Goal: Task Accomplishment & Management: Use online tool/utility

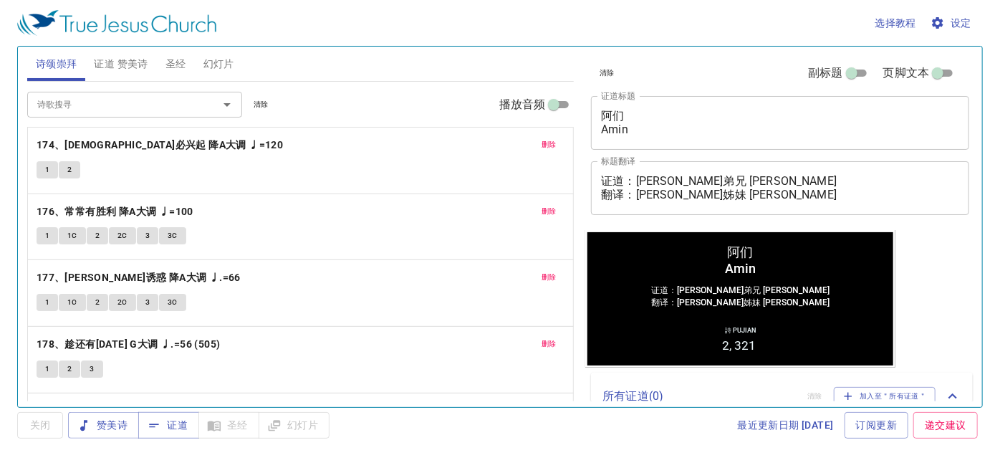
click at [541, 140] on span "删除" at bounding box center [548, 144] width 15 height 13
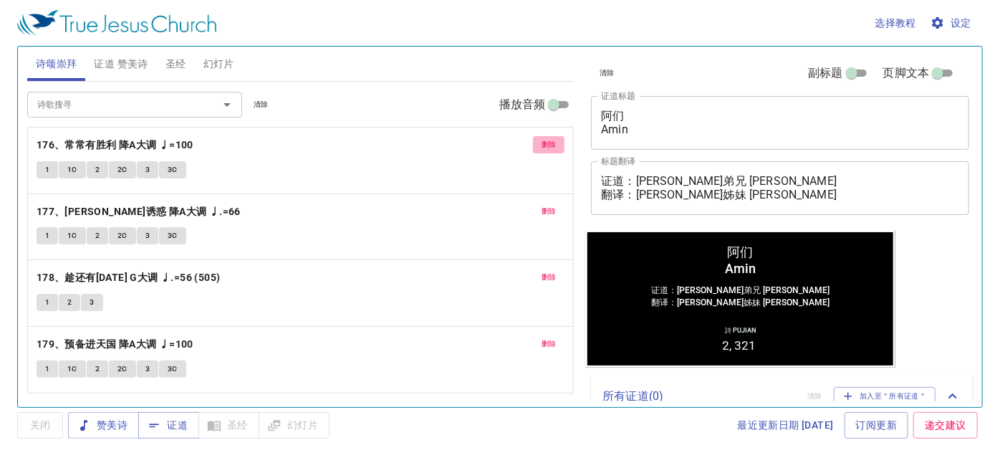
click at [535, 140] on button "删除" at bounding box center [549, 144] width 32 height 17
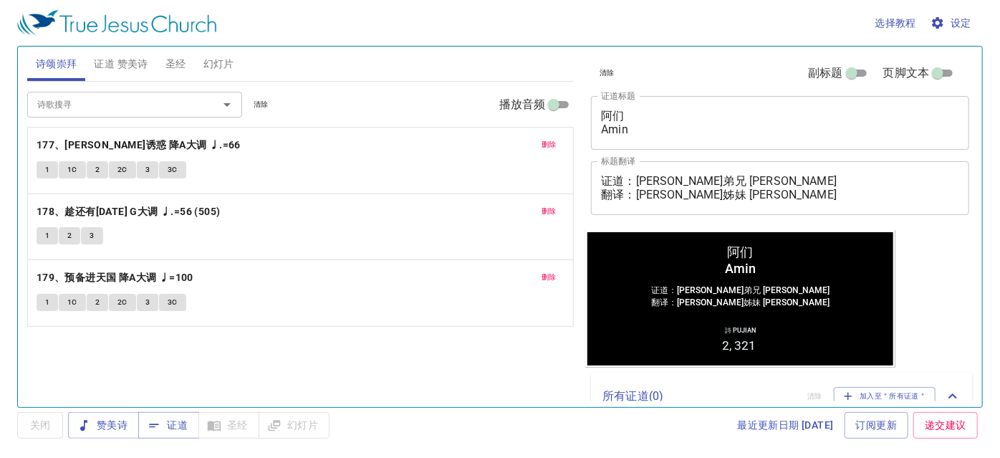
click at [540, 139] on button "删除" at bounding box center [549, 144] width 32 height 17
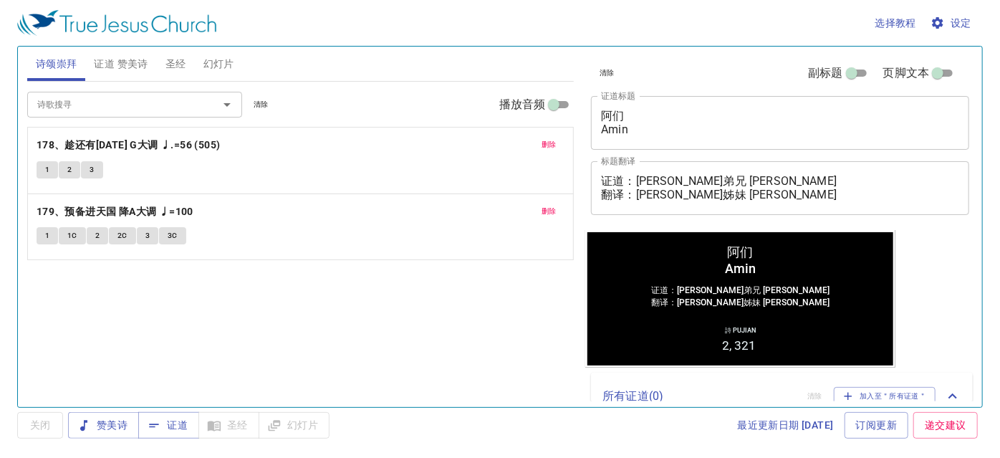
click at [540, 139] on button "删除" at bounding box center [549, 144] width 32 height 17
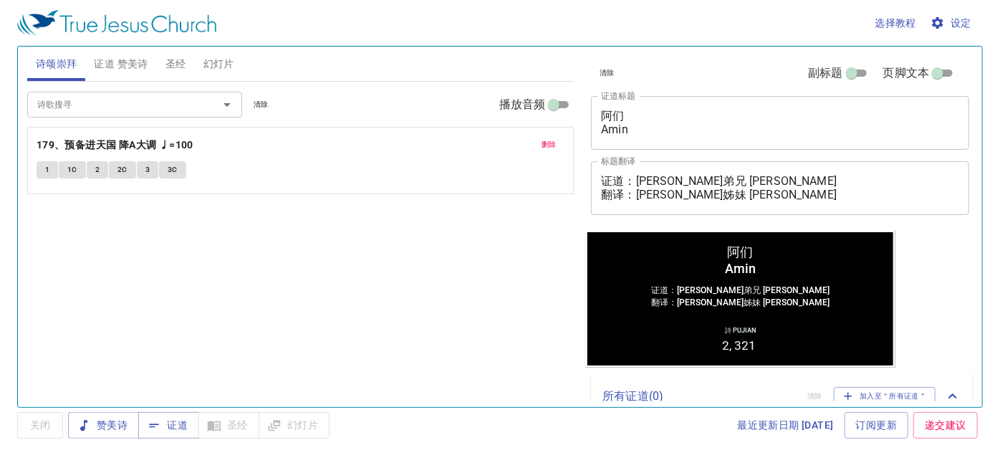
click at [540, 139] on button "删除" at bounding box center [549, 144] width 32 height 17
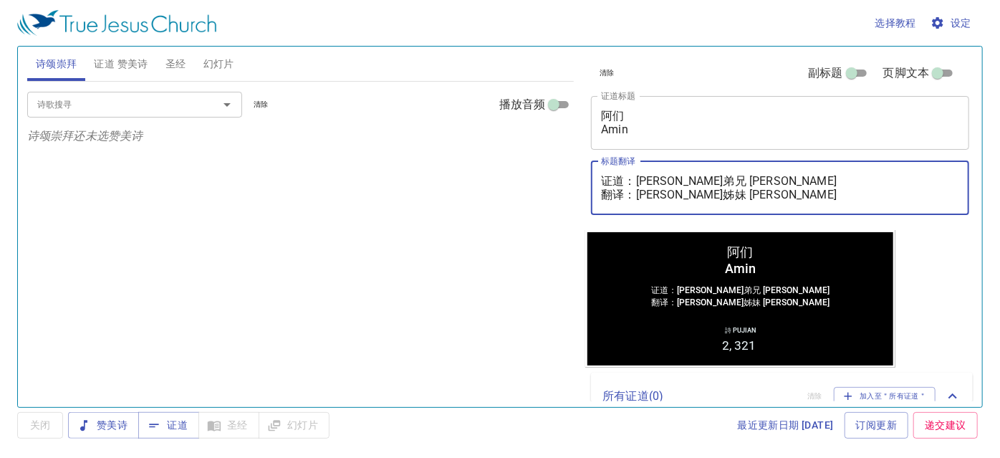
drag, startPoint x: 640, startPoint y: 180, endPoint x: 838, endPoint y: 155, distance: 200.0
click at [838, 155] on div "清除 副标题 页脚文本 证道标题 阿们 Amin x 证道标题 标题翻译 证道：赖秋明弟兄 Saudara Lai Chiew Min 翻译：李晶莹姊妹 Sa…" at bounding box center [778, 138] width 387 height 183
paste textarea "李西门执事 Diaken Simon Lee"
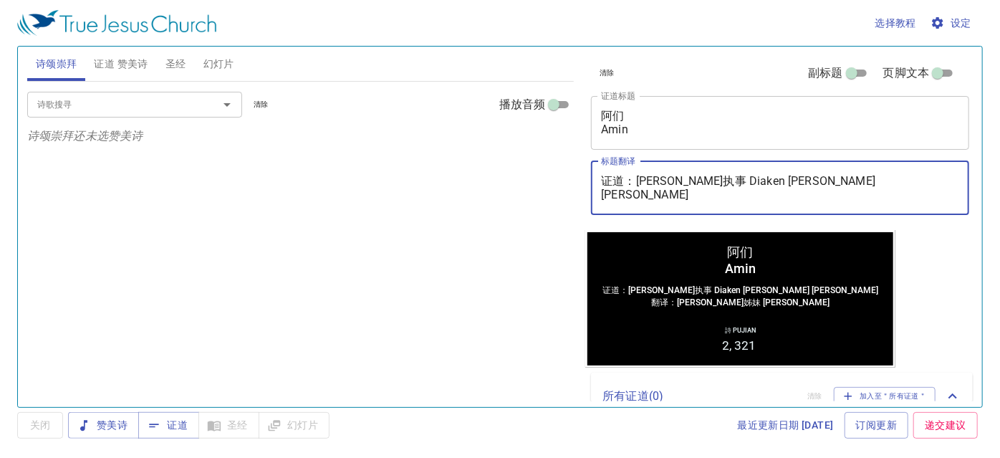
drag, startPoint x: 640, startPoint y: 196, endPoint x: 846, endPoint y: 205, distance: 206.4
click at [846, 205] on div "证道：李西门执事 Diaken Simon Lee 翻译：李晶莹姊妹 Saudari Lee Jing Ying x 标题翻译" at bounding box center [780, 188] width 378 height 54
paste textarea "玉凤姊妹 Saudari Lee Nyuk Fung"
type textarea "证道：[PERSON_NAME]执事 Diaken [PERSON_NAME] [PERSON_NAME] 翻译：[PERSON_NAME] [PERSON_…"
click at [239, 68] on button "幻灯片" at bounding box center [219, 64] width 48 height 34
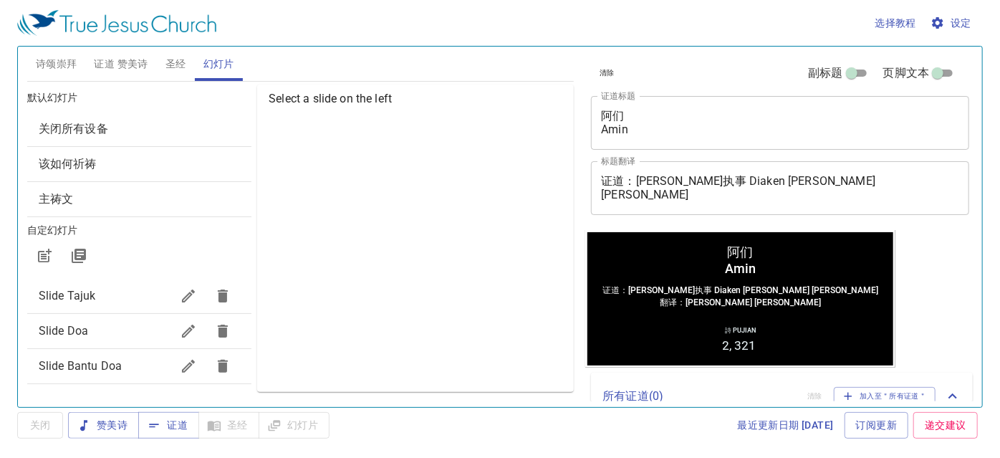
click at [116, 327] on span "Slide Doa" at bounding box center [105, 330] width 133 height 17
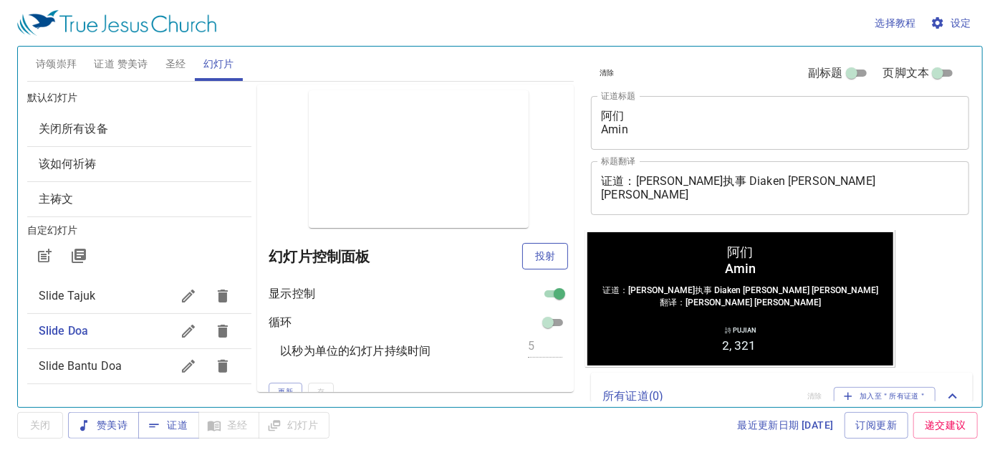
click at [534, 253] on span "投射" at bounding box center [545, 256] width 23 height 18
click at [120, 437] on button "赞美诗" at bounding box center [103, 425] width 71 height 27
click at [297, 424] on span "幻灯片" at bounding box center [294, 425] width 48 height 18
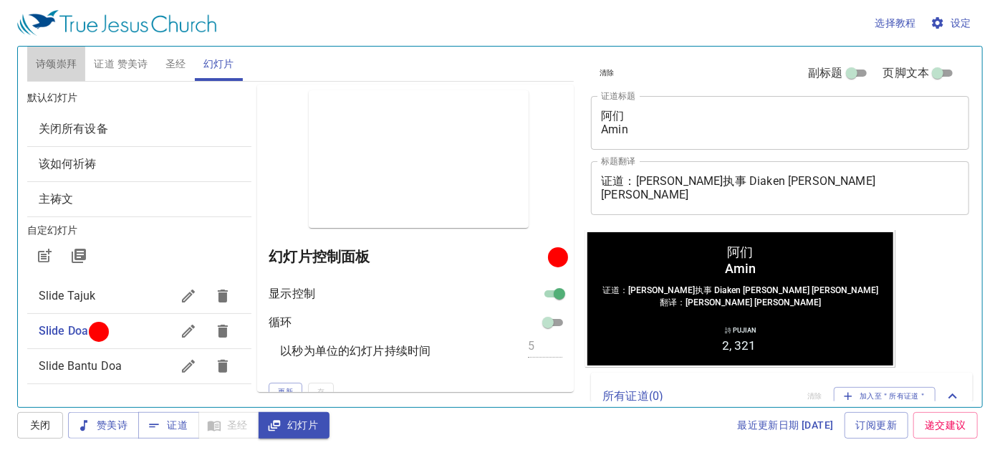
click at [48, 73] on button "诗颂崇拜" at bounding box center [56, 64] width 59 height 34
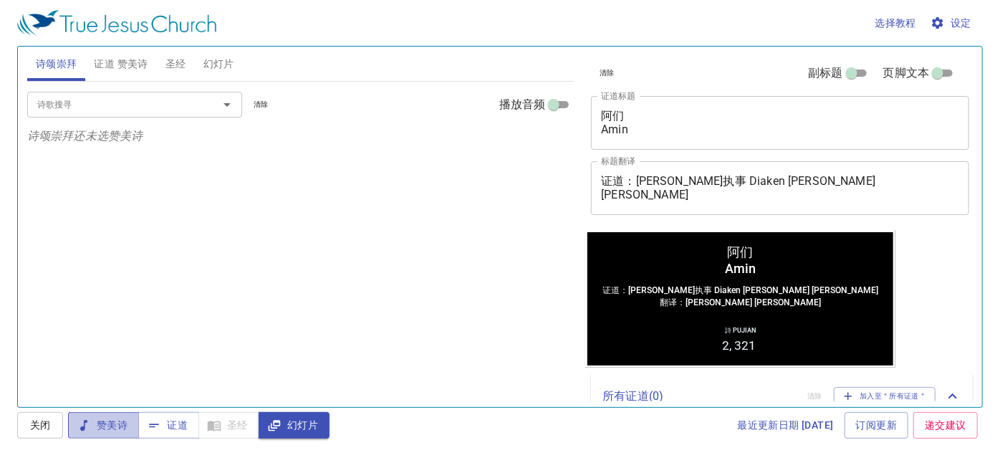
click at [105, 420] on span "赞美诗" at bounding box center [104, 425] width 48 height 18
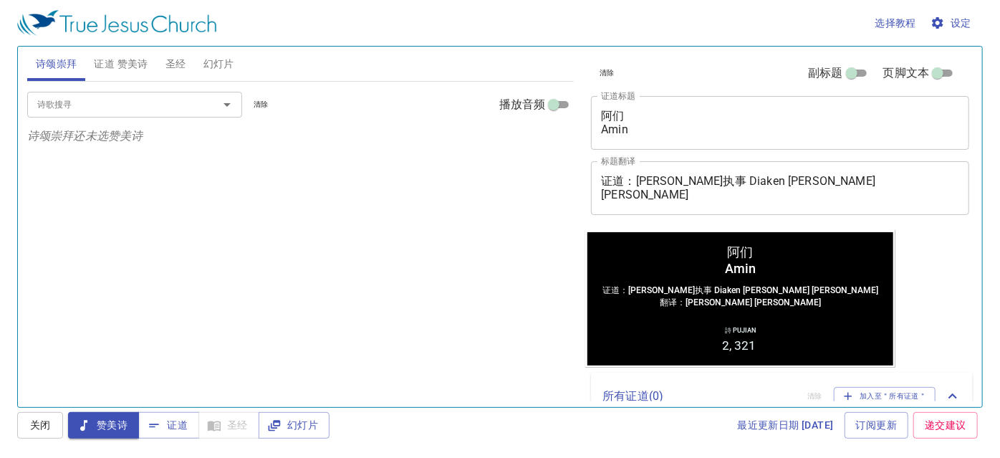
click at [132, 93] on div "诗歌搜寻" at bounding box center [134, 104] width 215 height 25
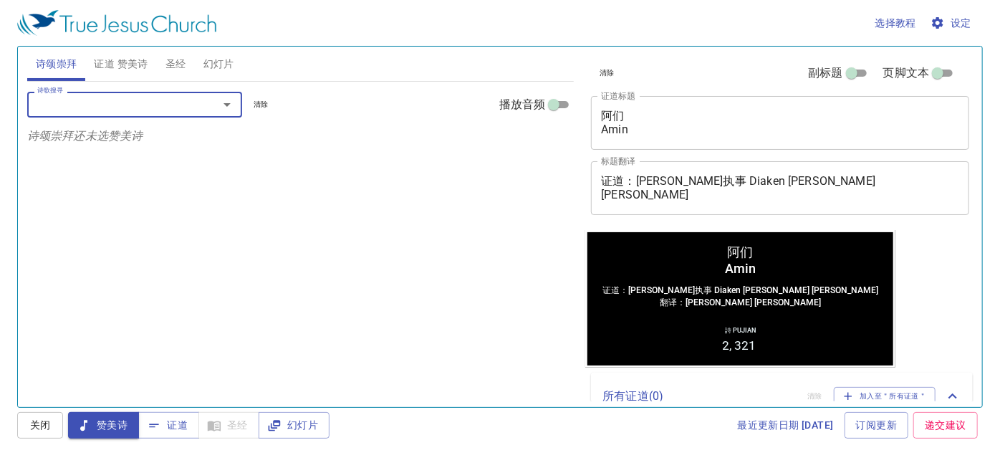
click at [139, 67] on span "证道 赞美诗" at bounding box center [121, 64] width 54 height 18
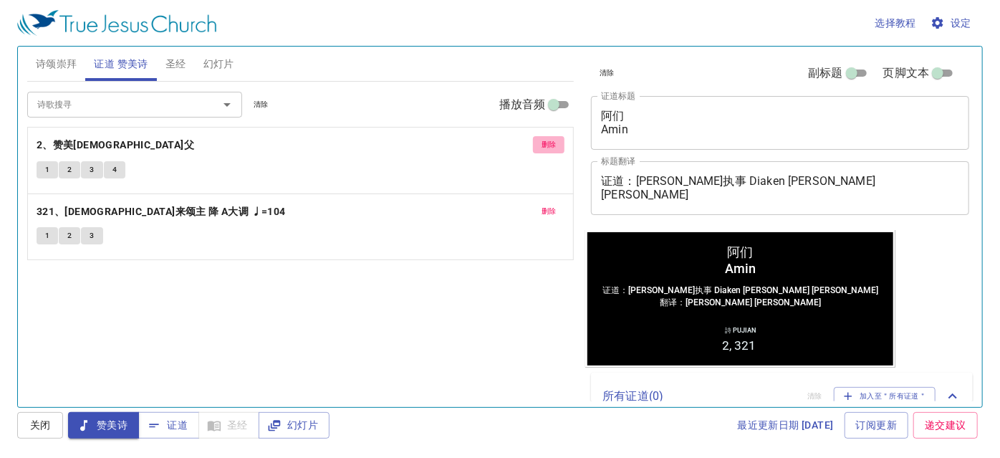
click at [544, 143] on span "删除" at bounding box center [548, 144] width 15 height 13
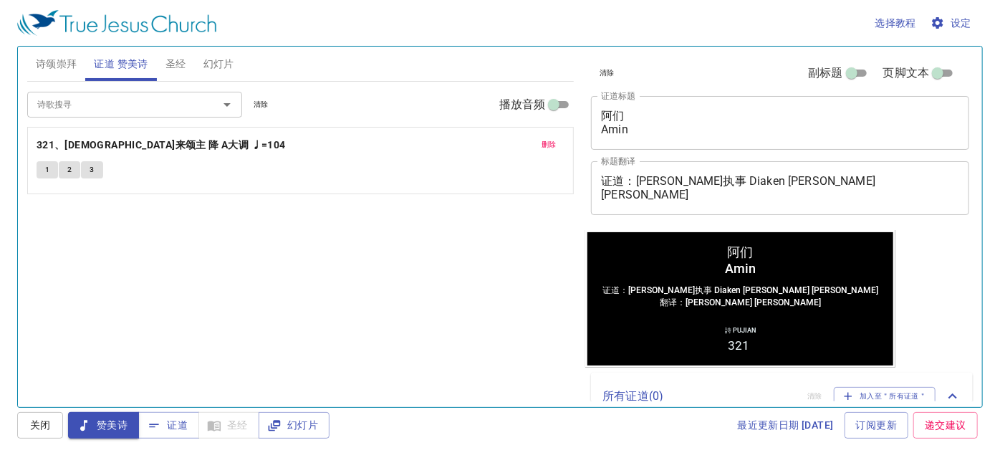
click at [544, 144] on span "删除" at bounding box center [548, 144] width 15 height 13
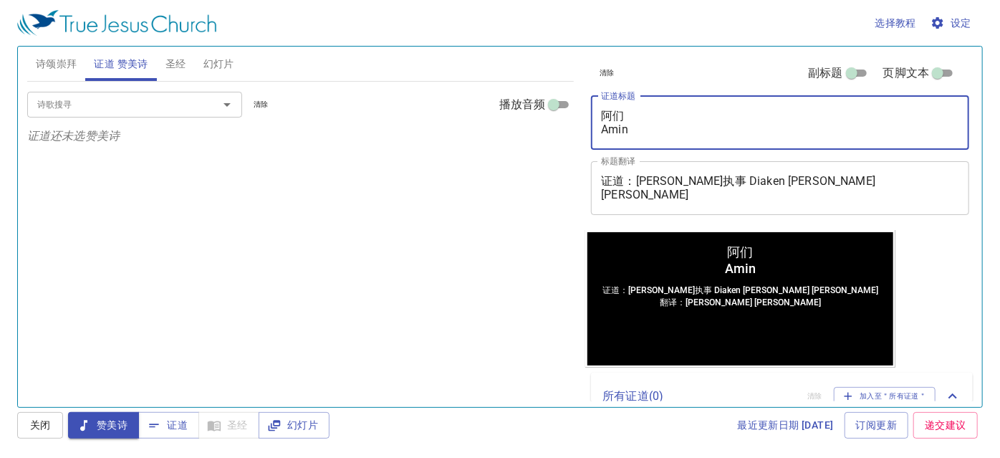
click at [643, 112] on textarea "阿们 Amin" at bounding box center [780, 122] width 358 height 27
click at [42, 105] on input "诗歌搜寻" at bounding box center [114, 104] width 164 height 16
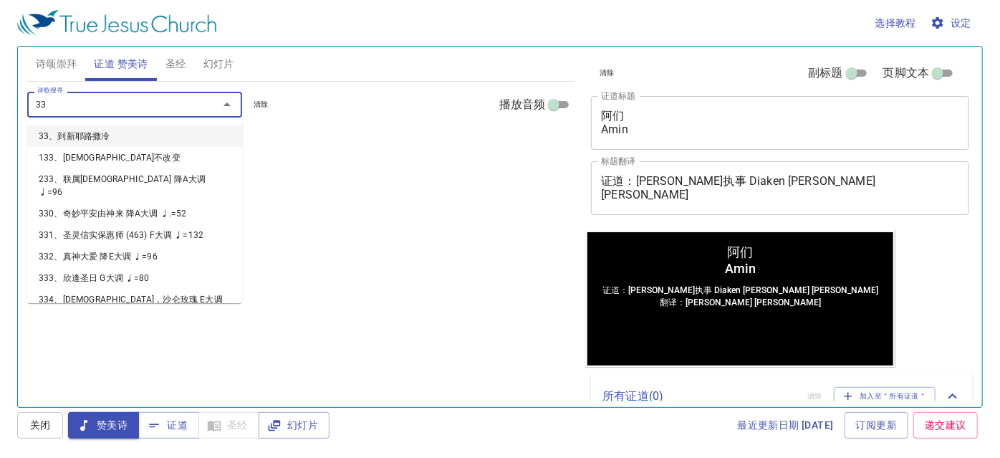
type input "333"
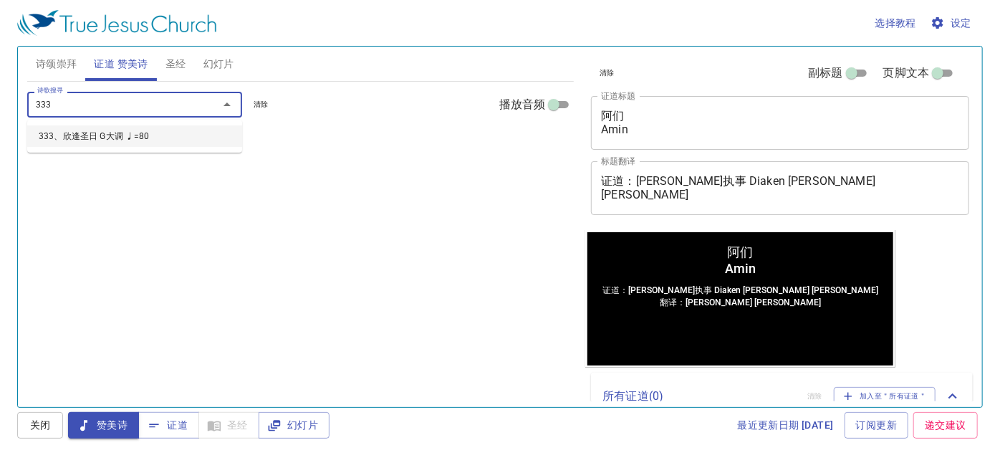
click at [63, 146] on li "333、欣逢圣日 G大调 ♩=80" at bounding box center [134, 135] width 215 height 21
click at [74, 107] on input "诗歌搜寻" at bounding box center [114, 104] width 164 height 16
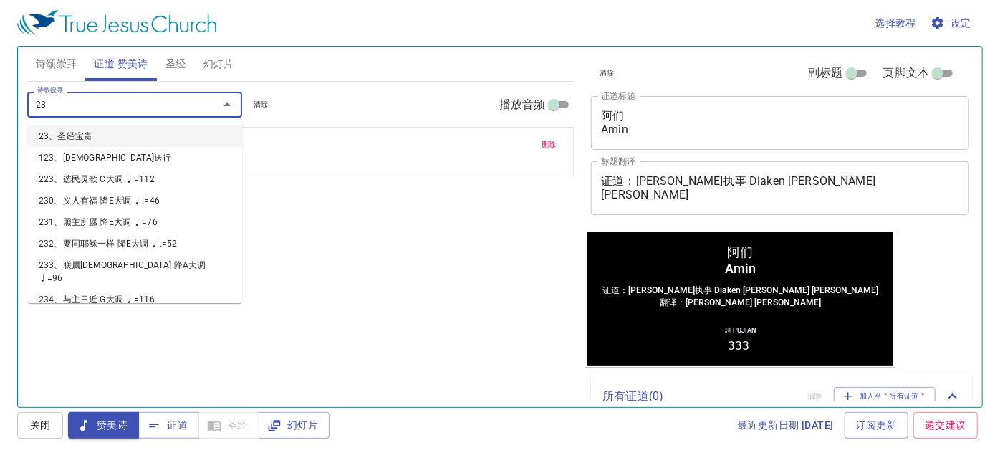
type input "234"
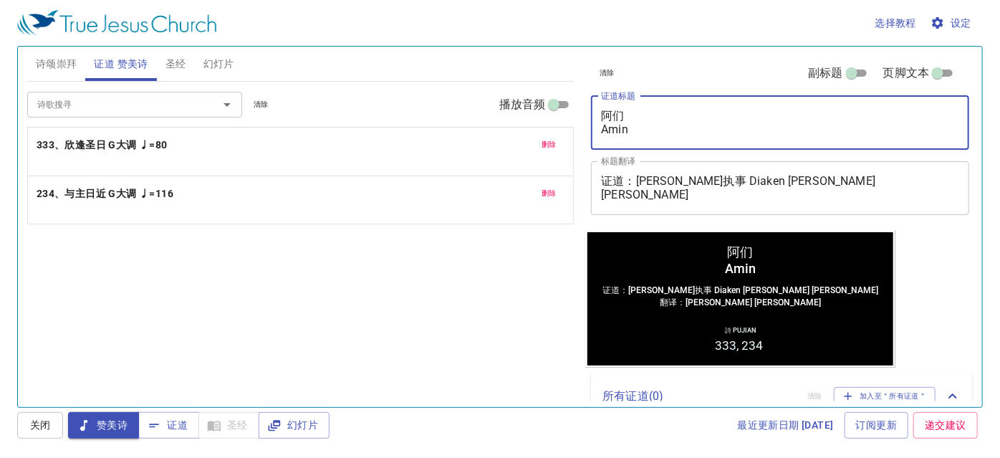
drag, startPoint x: 629, startPoint y: 116, endPoint x: 603, endPoint y: 116, distance: 25.8
click at [603, 116] on textarea "阿们 Amin" at bounding box center [780, 122] width 358 height 27
click at [688, 112] on textarea "Amin" at bounding box center [780, 122] width 358 height 27
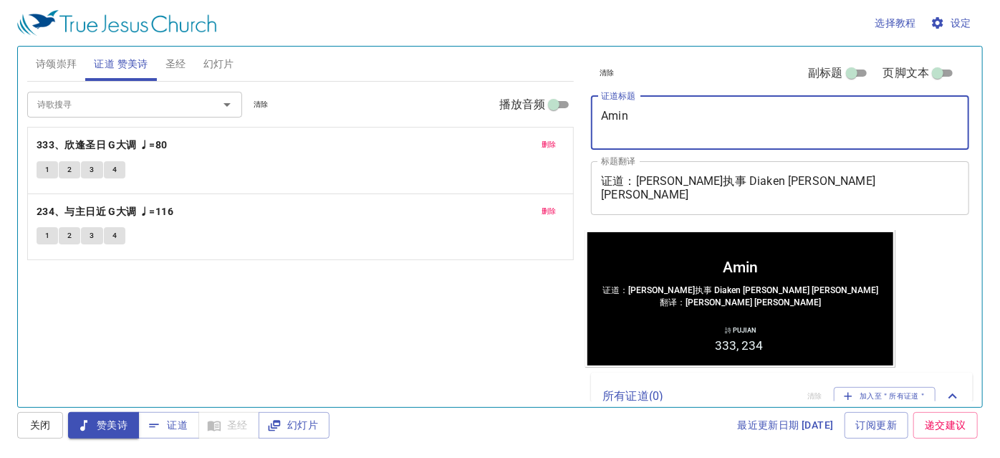
type textarea "Amin"
click at [46, 58] on span "诗颂崇拜" at bounding box center [57, 64] width 42 height 18
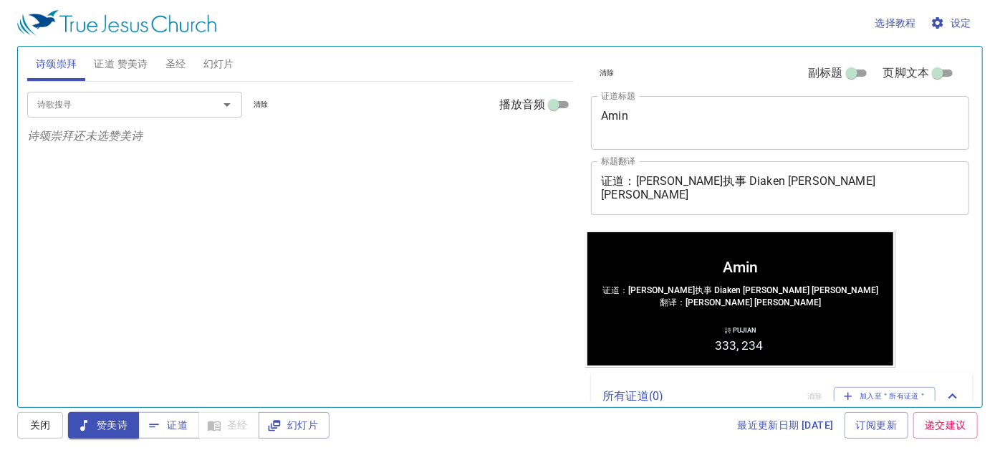
click at [101, 104] on input "诗歌搜寻" at bounding box center [114, 104] width 164 height 16
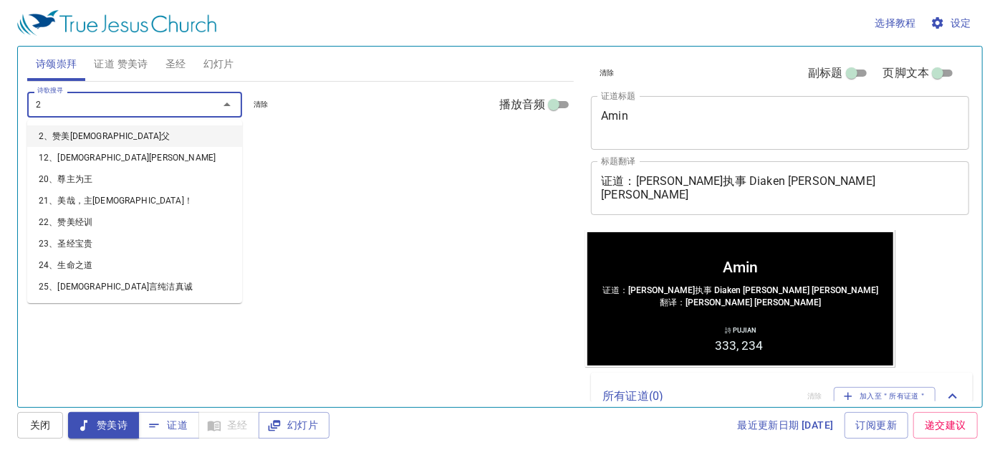
type input "29"
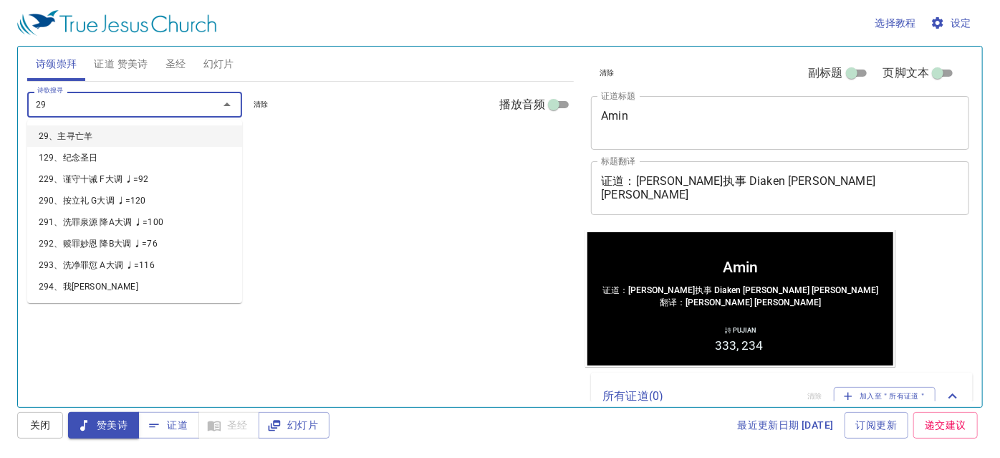
click at [127, 142] on li "29、主寻亡羊" at bounding box center [134, 135] width 215 height 21
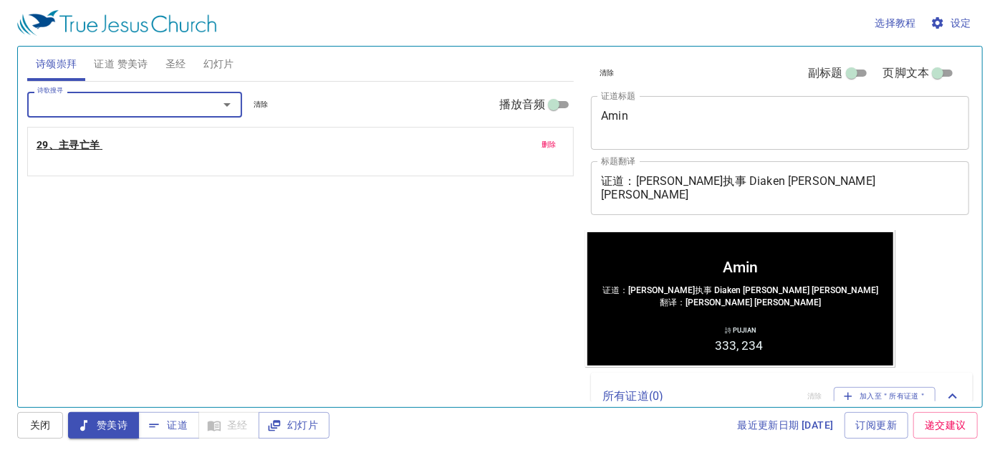
click at [97, 145] on b "29、主寻亡羊" at bounding box center [69, 145] width 64 height 18
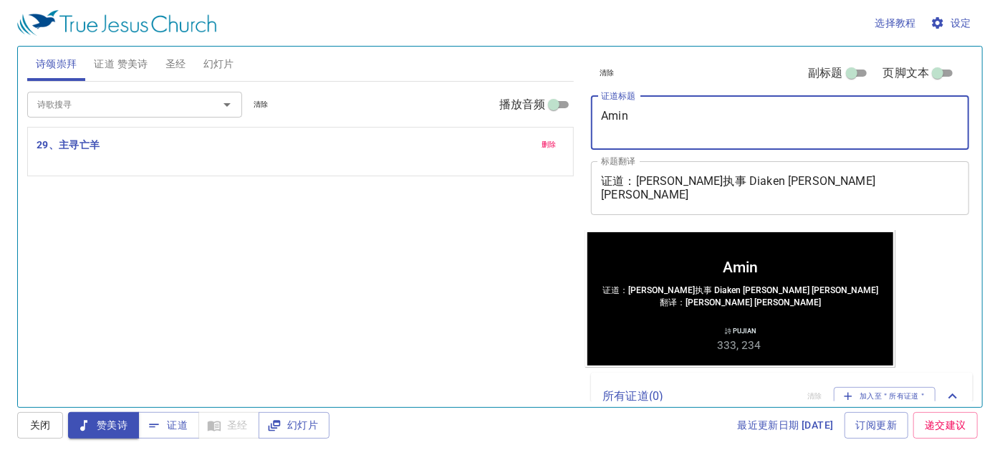
click at [635, 126] on textarea "Amin" at bounding box center [780, 122] width 358 height 27
click at [630, 110] on textarea "Amin" at bounding box center [780, 122] width 358 height 27
click at [620, 99] on div "Amin x 证道标题" at bounding box center [780, 123] width 378 height 54
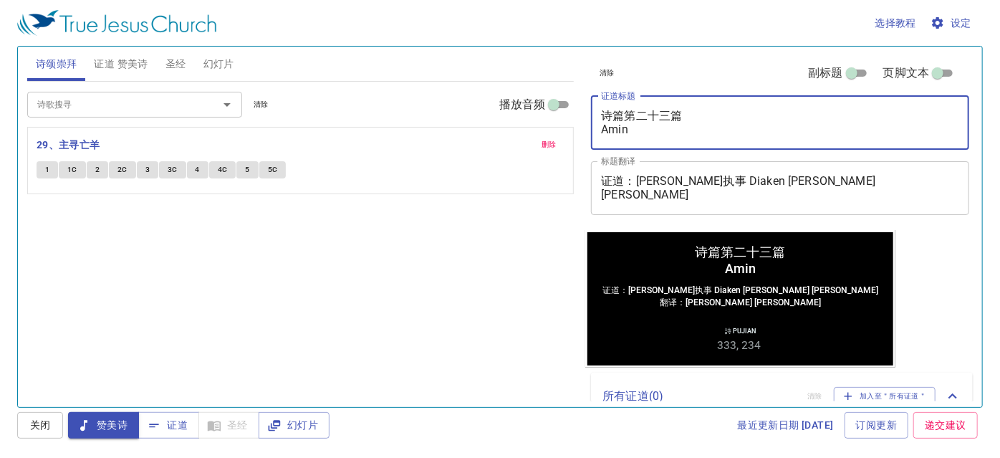
click at [641, 125] on textarea "诗篇第二十三篇 Amin" at bounding box center [780, 122] width 358 height 27
click at [691, 114] on textarea "诗篇第二十三篇 Amin" at bounding box center [780, 122] width 358 height 27
drag, startPoint x: 691, startPoint y: 114, endPoint x: 678, endPoint y: 127, distance: 19.2
click at [690, 116] on textarea "诗篇第二十三篇 Amin" at bounding box center [780, 122] width 358 height 27
drag, startPoint x: 674, startPoint y: 130, endPoint x: 593, endPoint y: 150, distance: 83.2
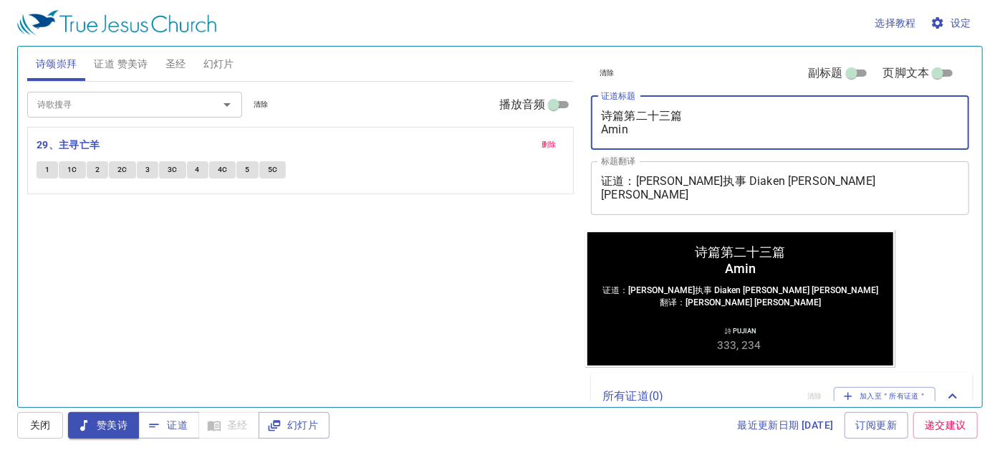
click at [593, 150] on div "清除 副标题 页脚文本 证道标题 诗篇第二十三篇 Amin x 证道标题 标题翻译 证道：李西门执事 Diaken Simon Lee 翻译：李玉凤姊妹 Sa…" at bounding box center [778, 138] width 387 height 183
type textarea "诗篇第二十三篇 Ma'z'm"
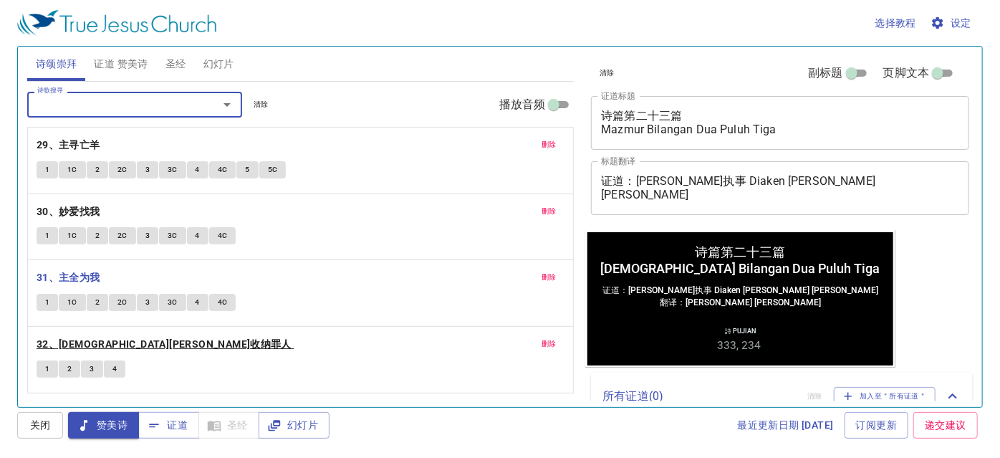
click at [67, 345] on b "32、[DEMOGRAPHIC_DATA][PERSON_NAME]收纳罪人" at bounding box center [164, 344] width 255 height 18
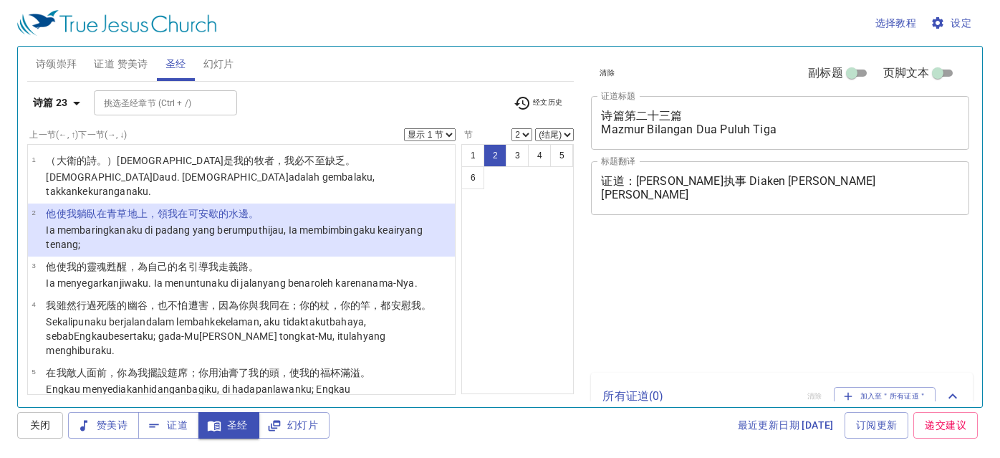
select select "2"
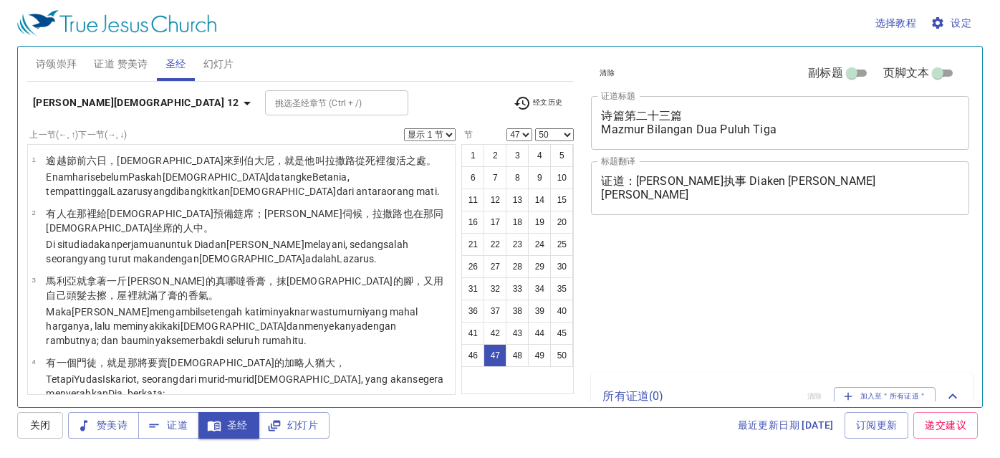
select select "47"
select select "50"
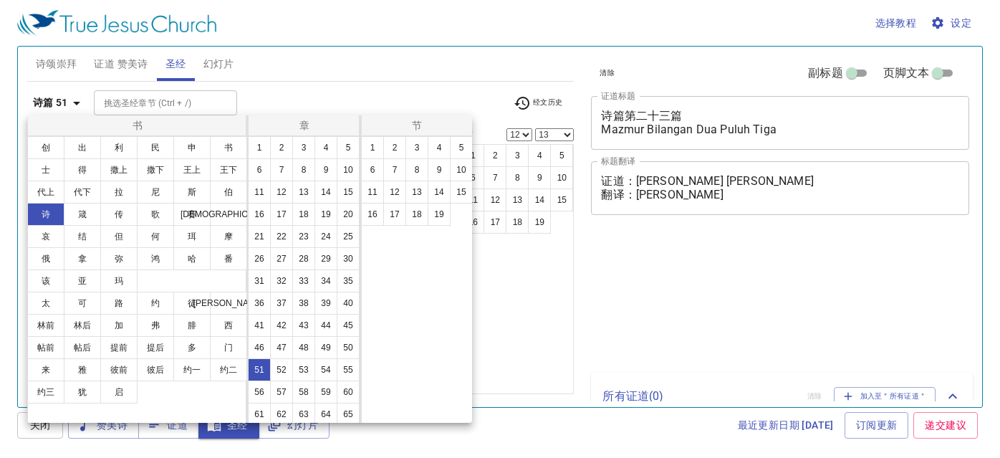
select select "12"
select select "13"
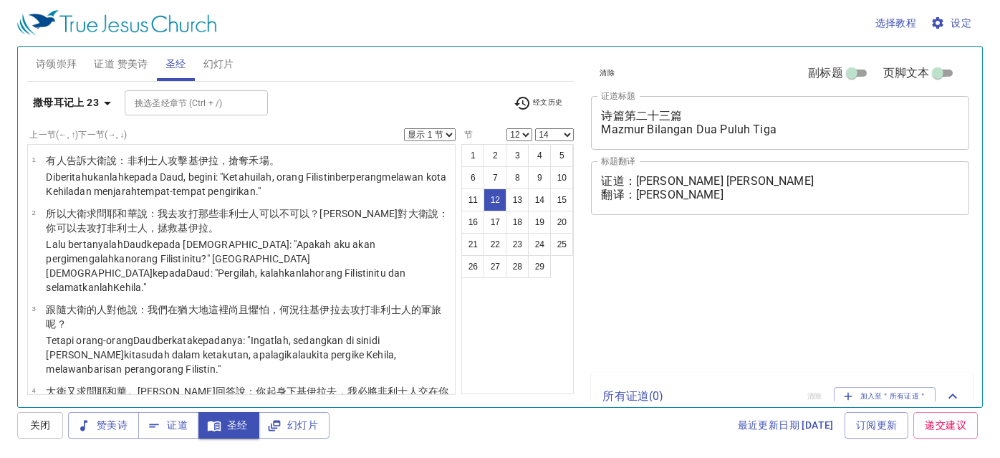
select select "12"
select select "14"
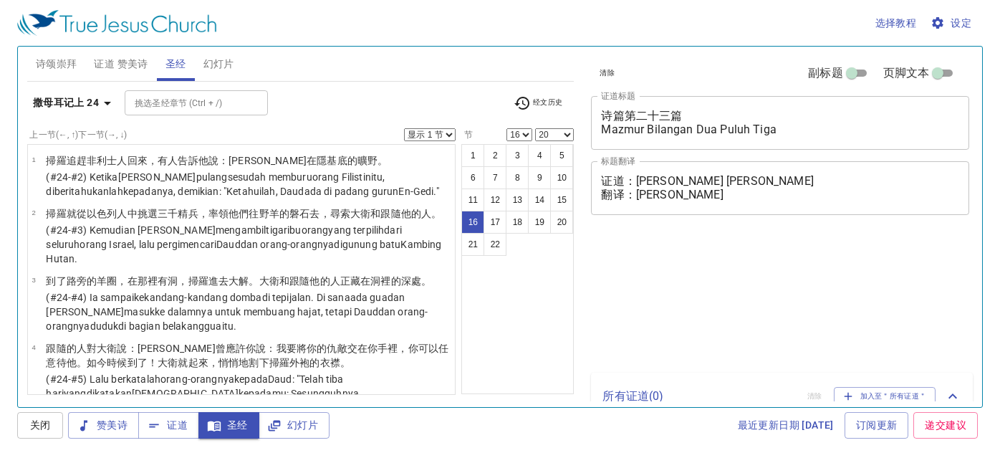
select select "16"
select select "20"
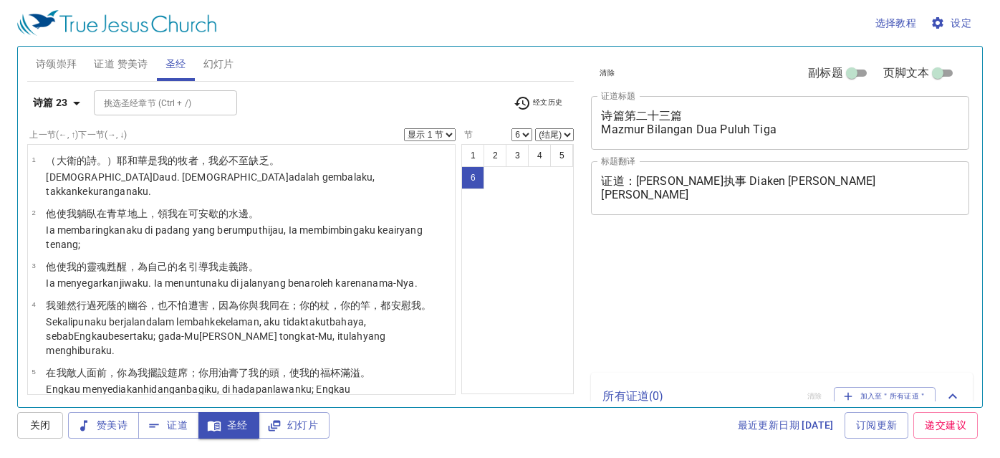
select select "6"
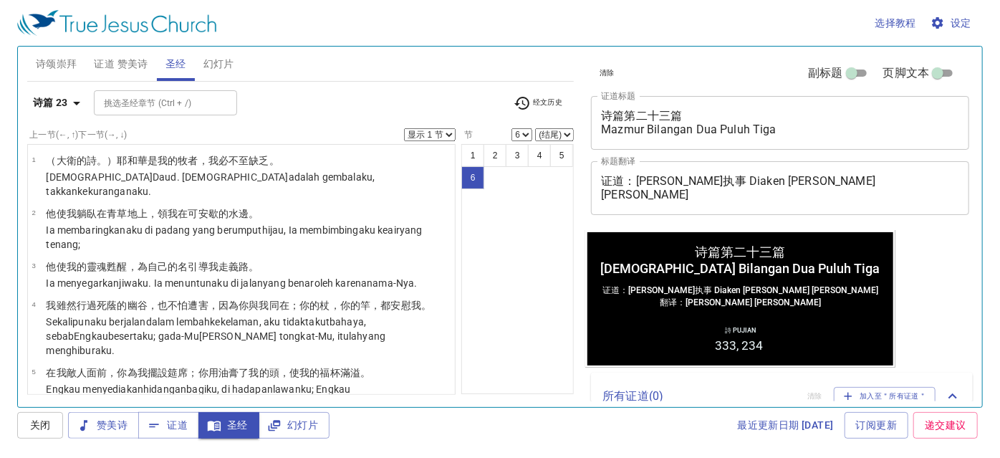
scroll to position [50, 0]
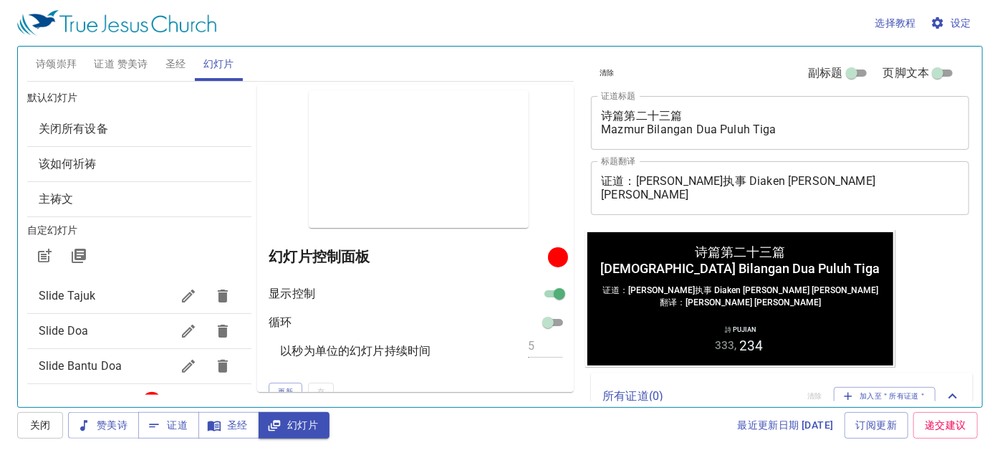
scroll to position [1, 0]
